Goal: Information Seeking & Learning: Learn about a topic

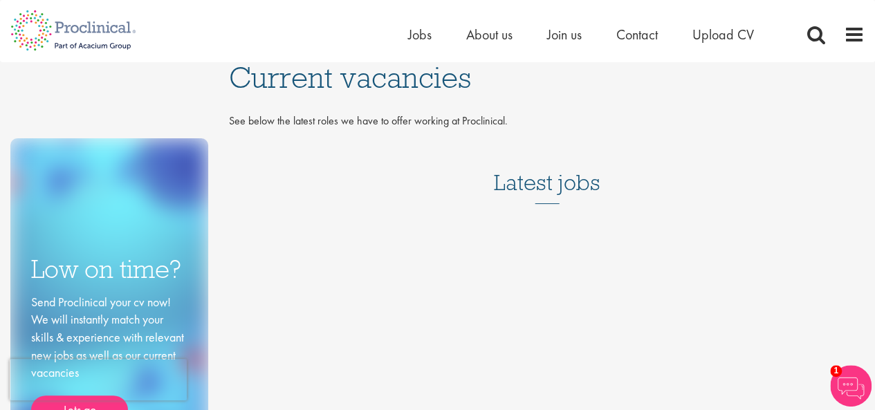
click at [552, 180] on h3 "Latest jobs" at bounding box center [547, 170] width 107 height 68
drag, startPoint x: 418, startPoint y: 35, endPoint x: 425, endPoint y: 39, distance: 7.7
click at [418, 36] on span "Jobs" at bounding box center [420, 35] width 24 height 18
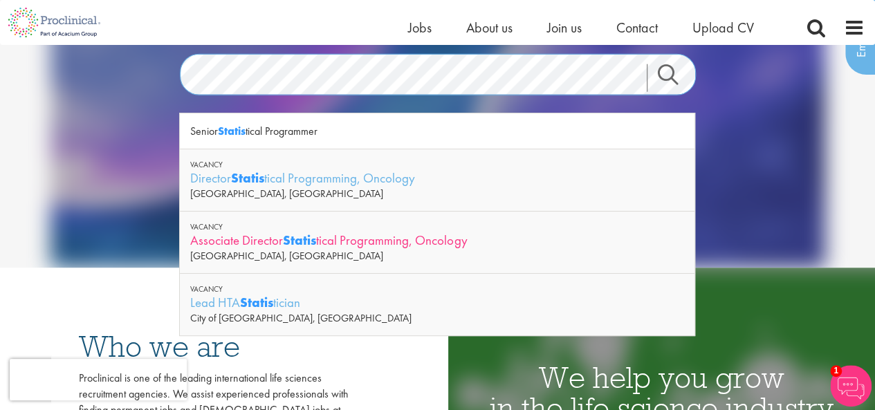
scroll to position [138, 0]
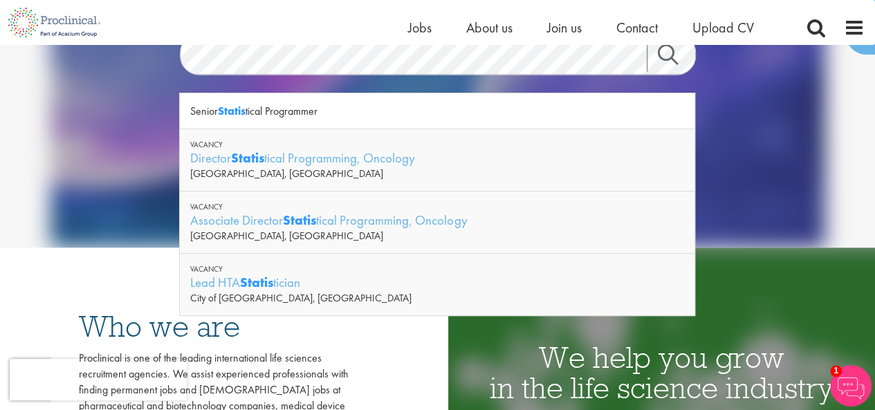
drag, startPoint x: 362, startPoint y: 158, endPoint x: 387, endPoint y: 156, distance: 25.0
click at [363, 158] on div "Director Statis tical Programming, Oncology" at bounding box center [437, 157] width 494 height 17
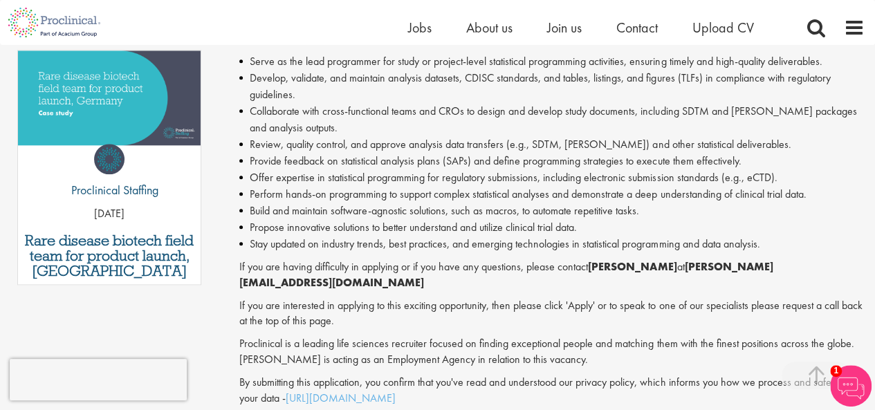
scroll to position [692, 0]
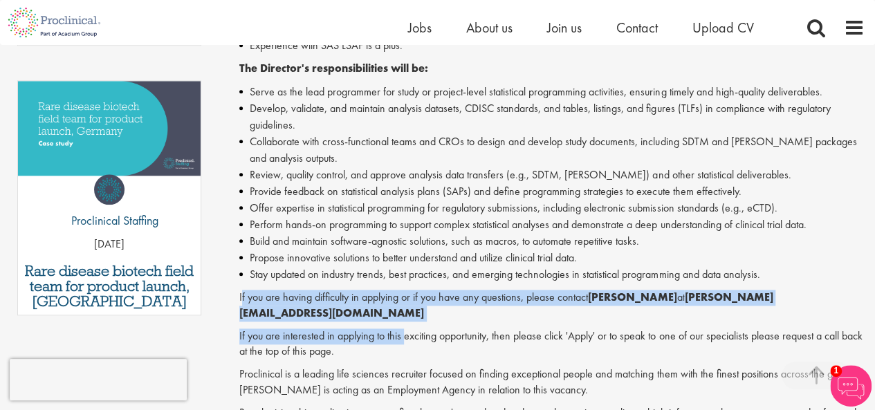
drag, startPoint x: 242, startPoint y: 298, endPoint x: 407, endPoint y: 309, distance: 165.0
click at [407, 309] on div "Director - Permanent - [GEOGRAPHIC_DATA], [GEOGRAPHIC_DATA][PERSON_NAME] is see…" at bounding box center [551, 73] width 625 height 725
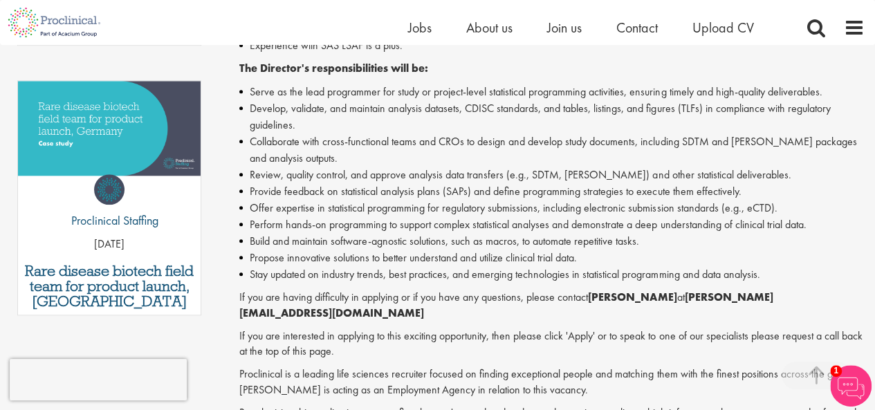
click at [491, 329] on p "If you are interested in applying to this exciting opportunity, then please cli…" at bounding box center [551, 345] width 625 height 32
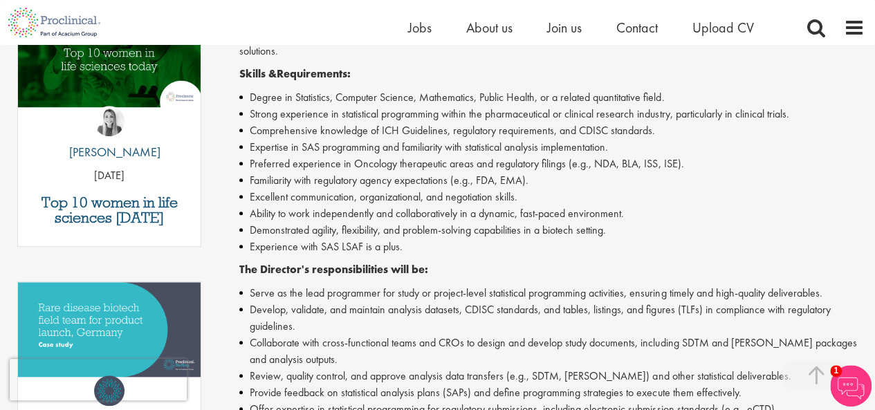
scroll to position [484, 0]
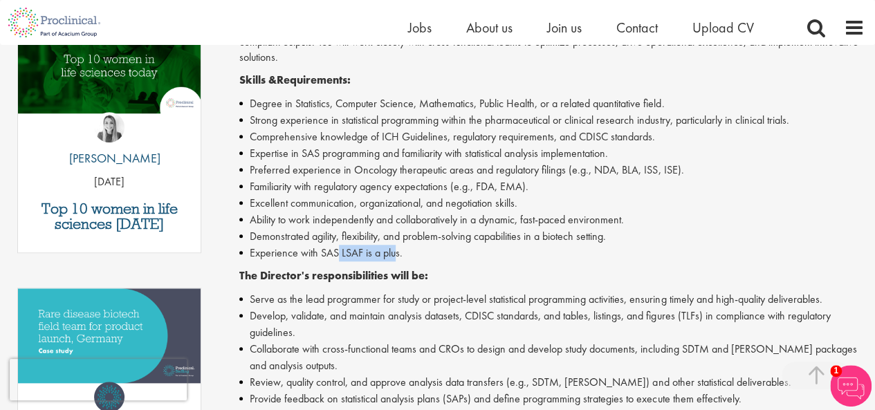
drag, startPoint x: 336, startPoint y: 254, endPoint x: 398, endPoint y: 259, distance: 61.8
click at [396, 259] on li "Experience with SAS LSAF is a plus." at bounding box center [551, 253] width 625 height 17
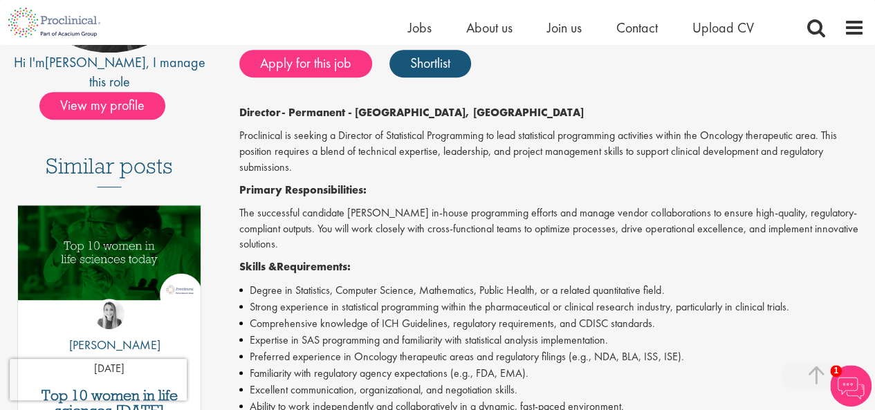
scroll to position [277, 0]
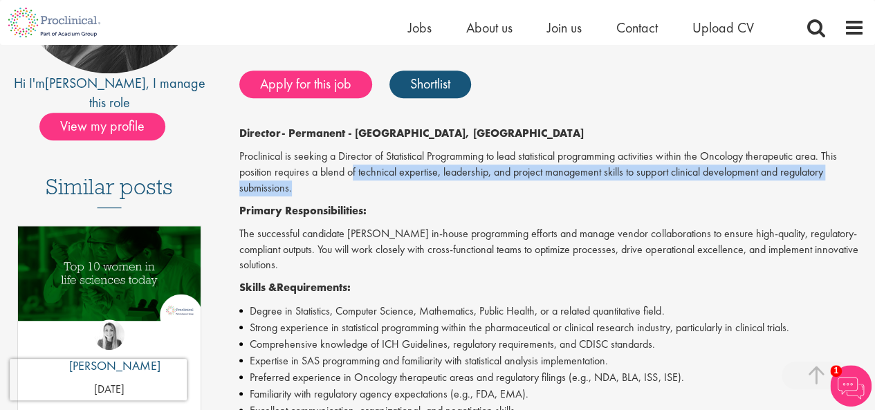
drag, startPoint x: 351, startPoint y: 176, endPoint x: 471, endPoint y: 193, distance: 121.6
click at [472, 193] on p "Proclinical is seeking a Director of Statistical Programming to lead statistica…" at bounding box center [551, 173] width 625 height 48
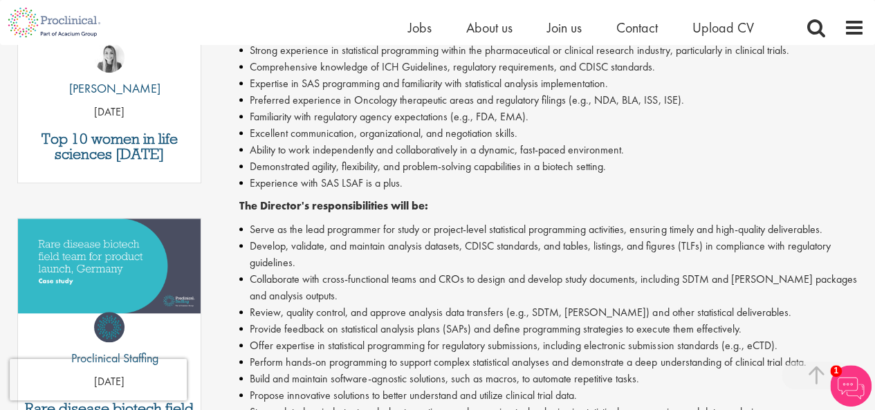
scroll to position [692, 0]
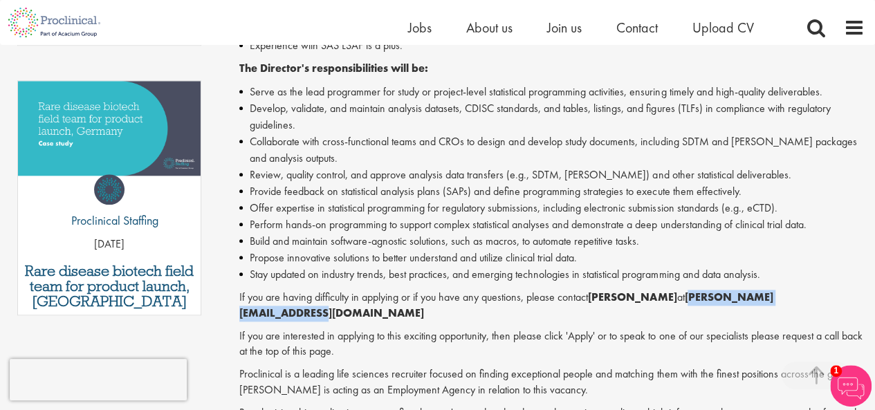
drag, startPoint x: 687, startPoint y: 298, endPoint x: 833, endPoint y: 300, distance: 145.2
click at [833, 300] on p "If you are having difficulty in applying or if you have any questions, please c…" at bounding box center [551, 306] width 625 height 32
copy strong "[PERSON_NAME][EMAIL_ADDRESS][DOMAIN_NAME]"
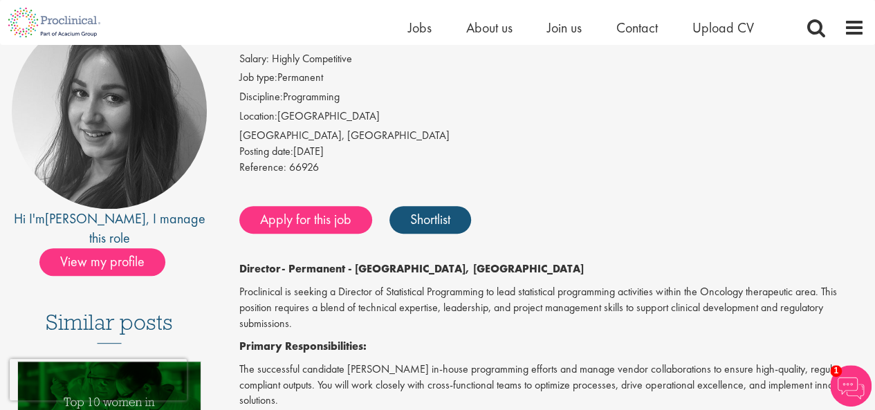
scroll to position [138, 0]
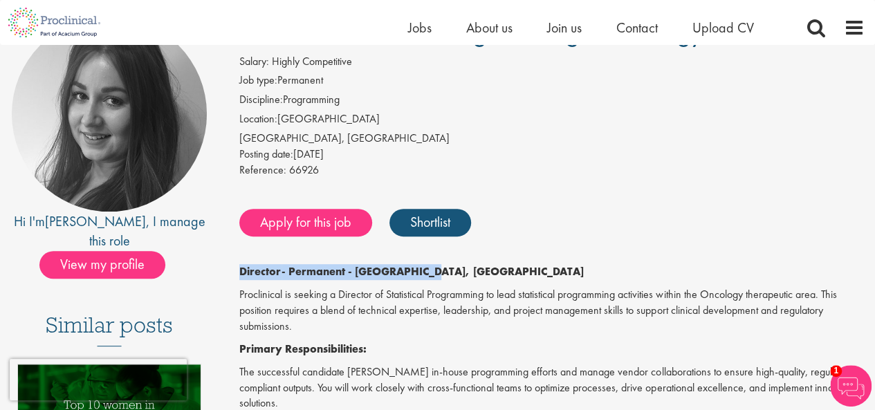
drag, startPoint x: 242, startPoint y: 273, endPoint x: 443, endPoint y: 273, distance: 200.6
click at [443, 273] on p "Director - Permanent - [GEOGRAPHIC_DATA], [GEOGRAPHIC_DATA]" at bounding box center [551, 272] width 625 height 16
copy p "Director - Permanent - [GEOGRAPHIC_DATA], [GEOGRAPHIC_DATA]"
